Goal: Task Accomplishment & Management: Use online tool/utility

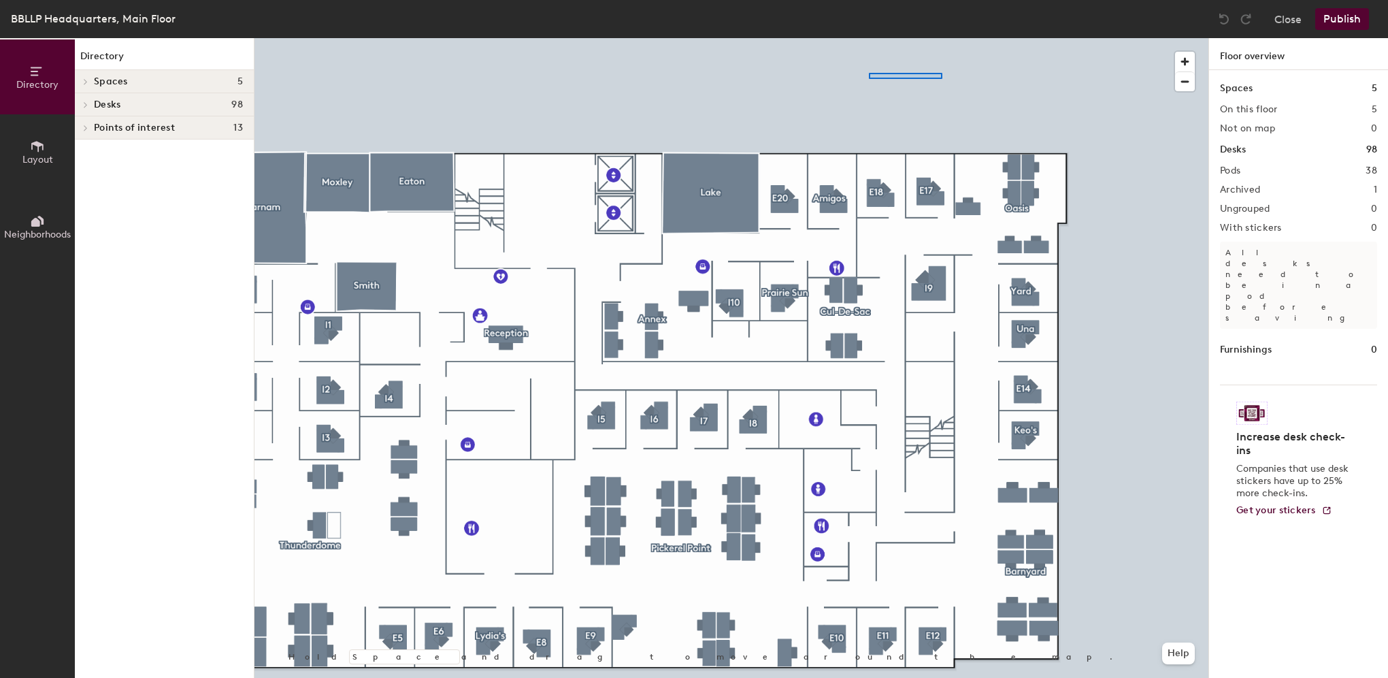
click at [951, 38] on div at bounding box center [731, 38] width 954 height 0
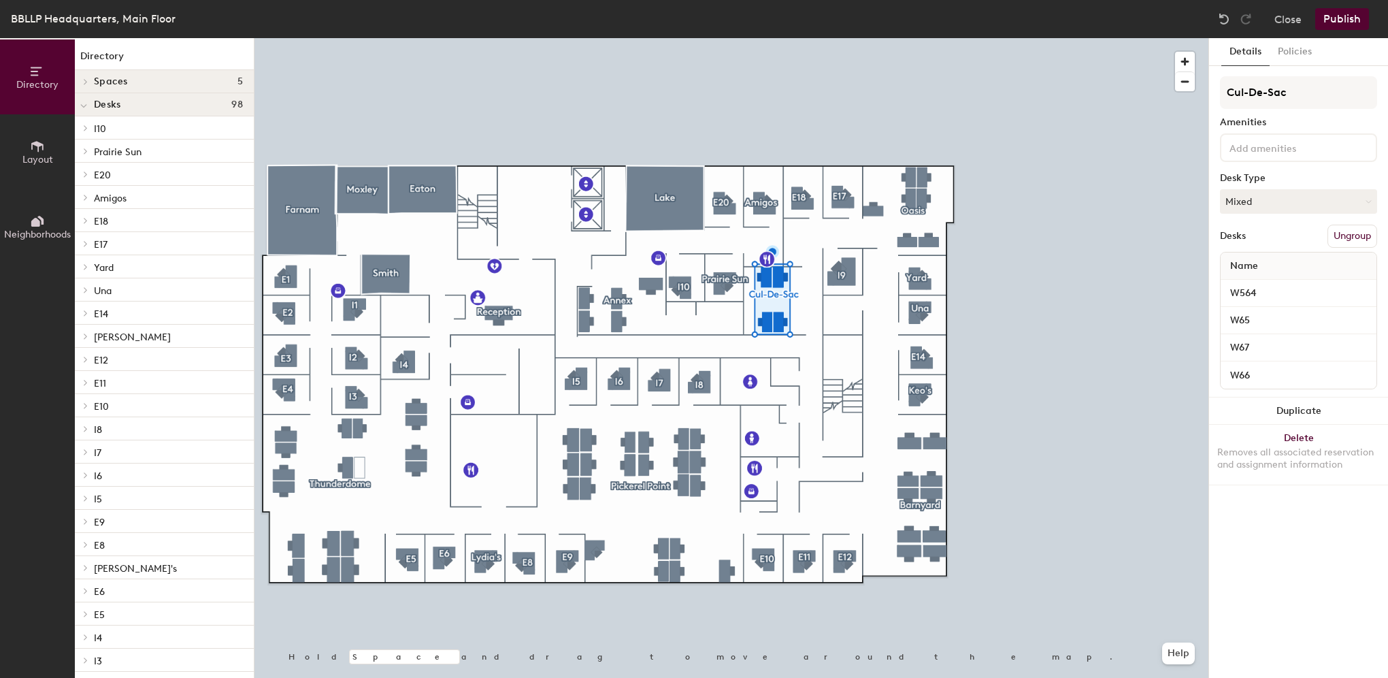
click at [44, 146] on icon at bounding box center [37, 146] width 15 height 15
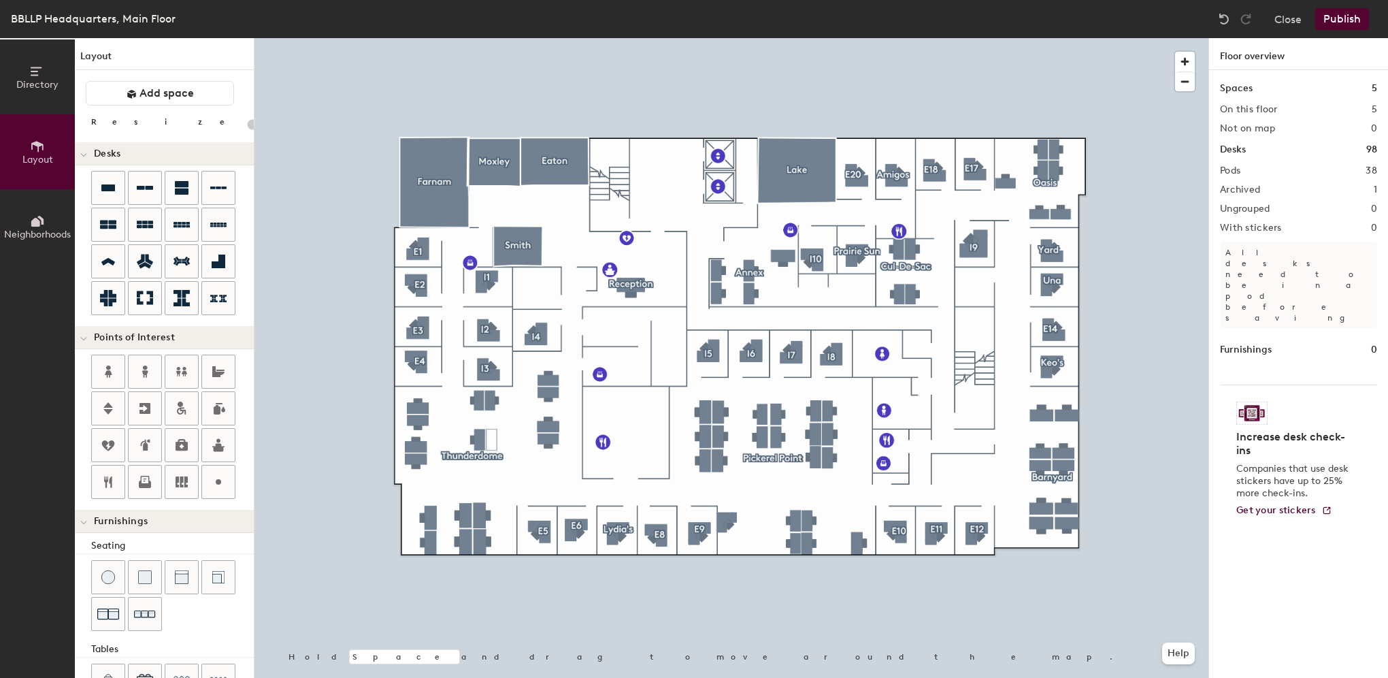
type input "20"
click at [1187, 57] on span "button" at bounding box center [1185, 62] width 20 height 20
click at [1186, 78] on span "button" at bounding box center [1185, 81] width 20 height 19
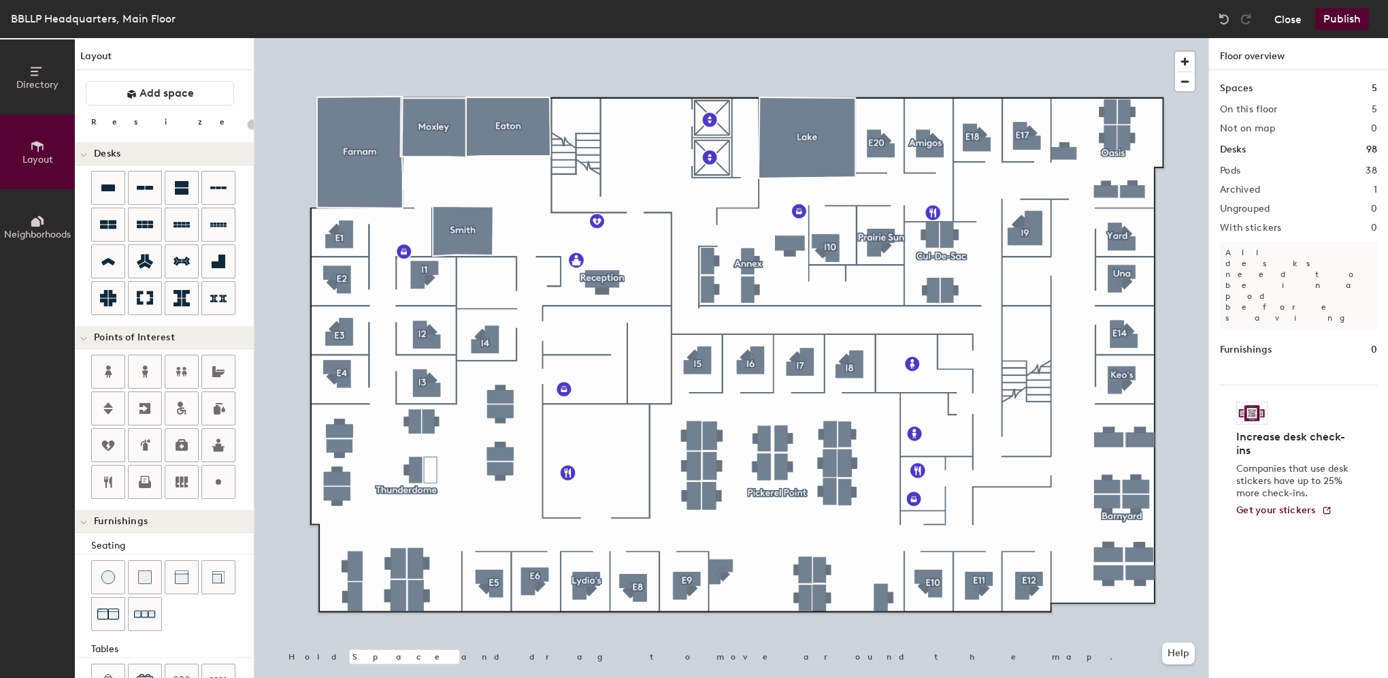
click at [1285, 16] on button "Close" at bounding box center [1287, 19] width 27 height 22
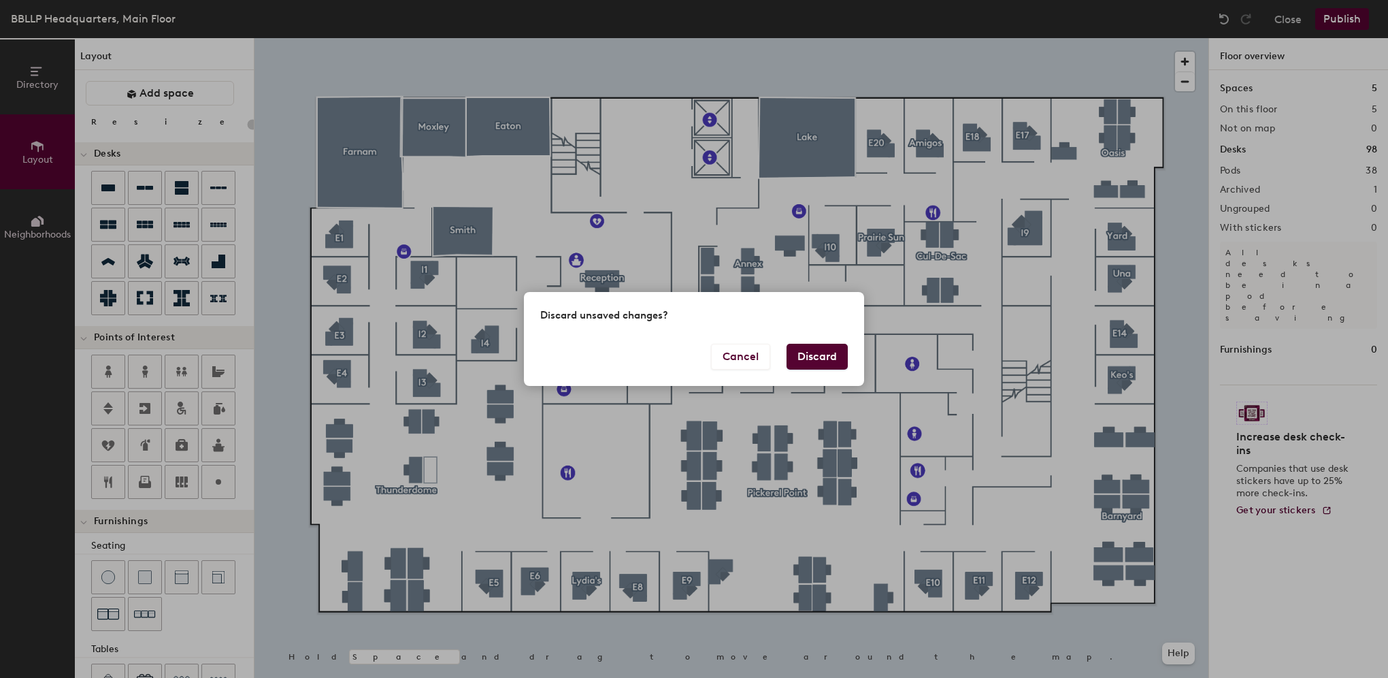
click at [808, 358] on button "Discard" at bounding box center [817, 357] width 61 height 26
type input "20"
